Goal: Task Accomplishment & Management: Manage account settings

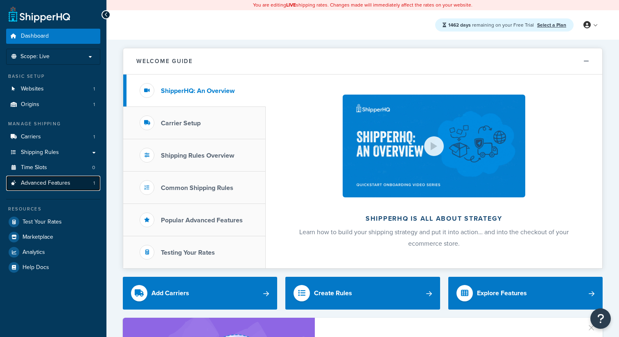
click at [83, 186] on link "Advanced Features 1" at bounding box center [53, 183] width 94 height 15
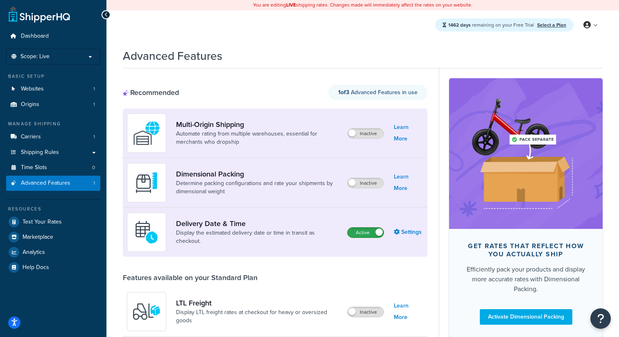
click at [368, 233] on label "Active" at bounding box center [366, 233] width 36 height 10
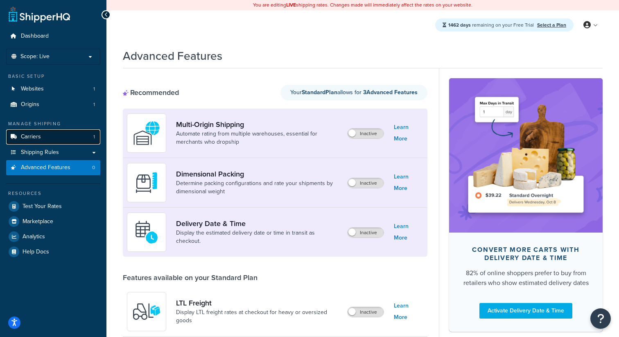
click at [77, 140] on link "Carriers 1" at bounding box center [53, 136] width 94 height 15
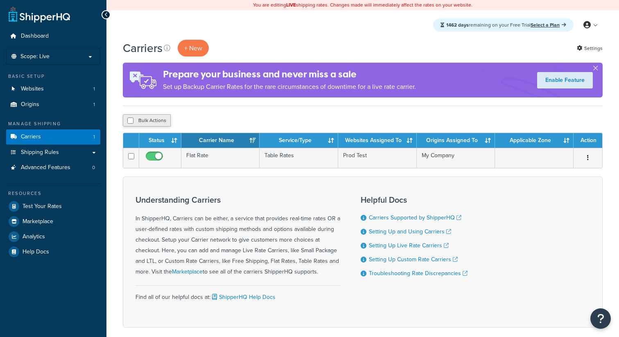
click at [154, 127] on button "Bulk Actions" at bounding box center [147, 120] width 48 height 12
checkbox input "true"
click at [222, 120] on button "Delete" at bounding box center [218, 120] width 28 height 12
